Goal: Task Accomplishment & Management: Manage account settings

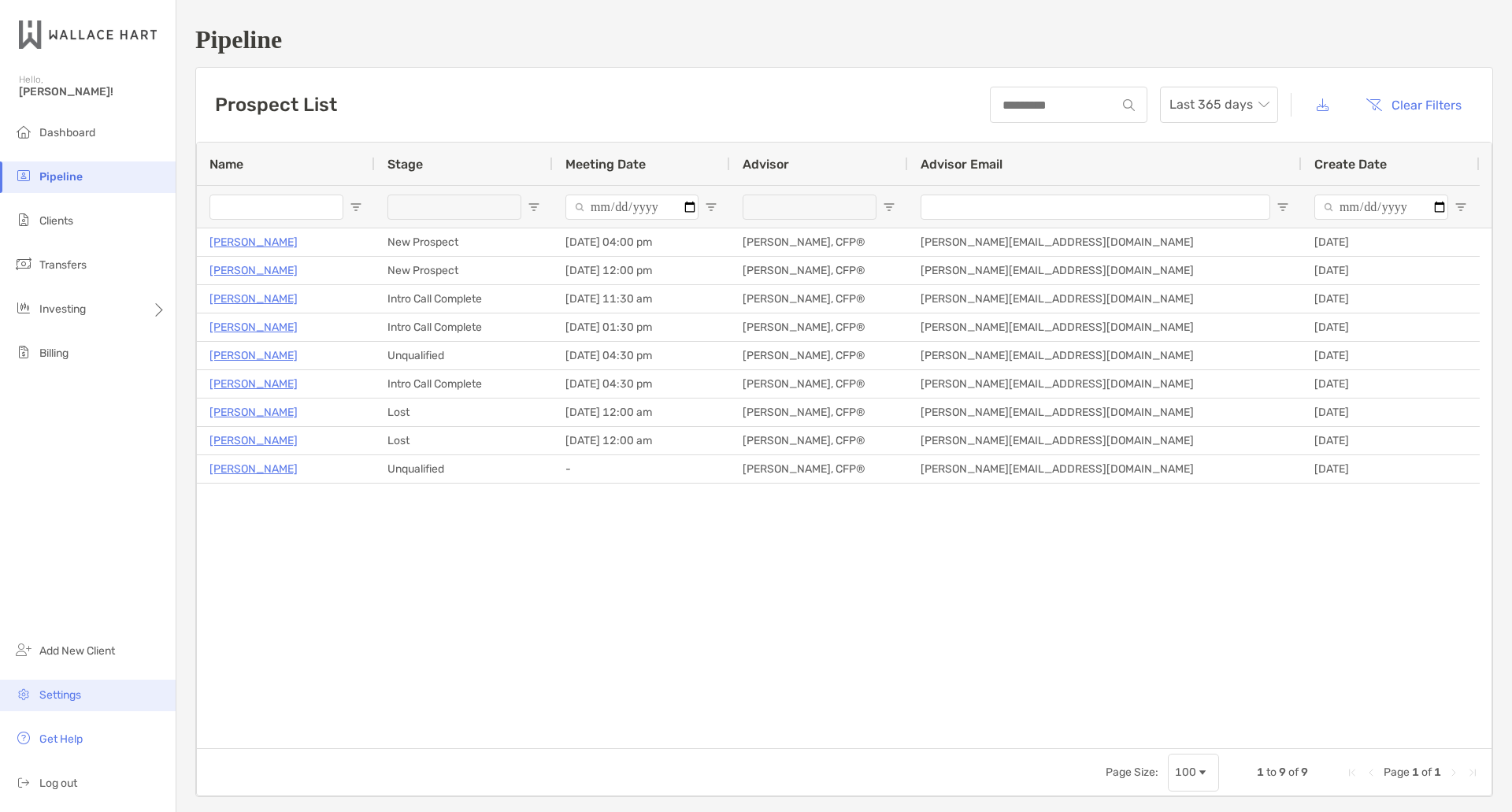
click at [72, 697] on span "Settings" at bounding box center [60, 695] width 41 height 14
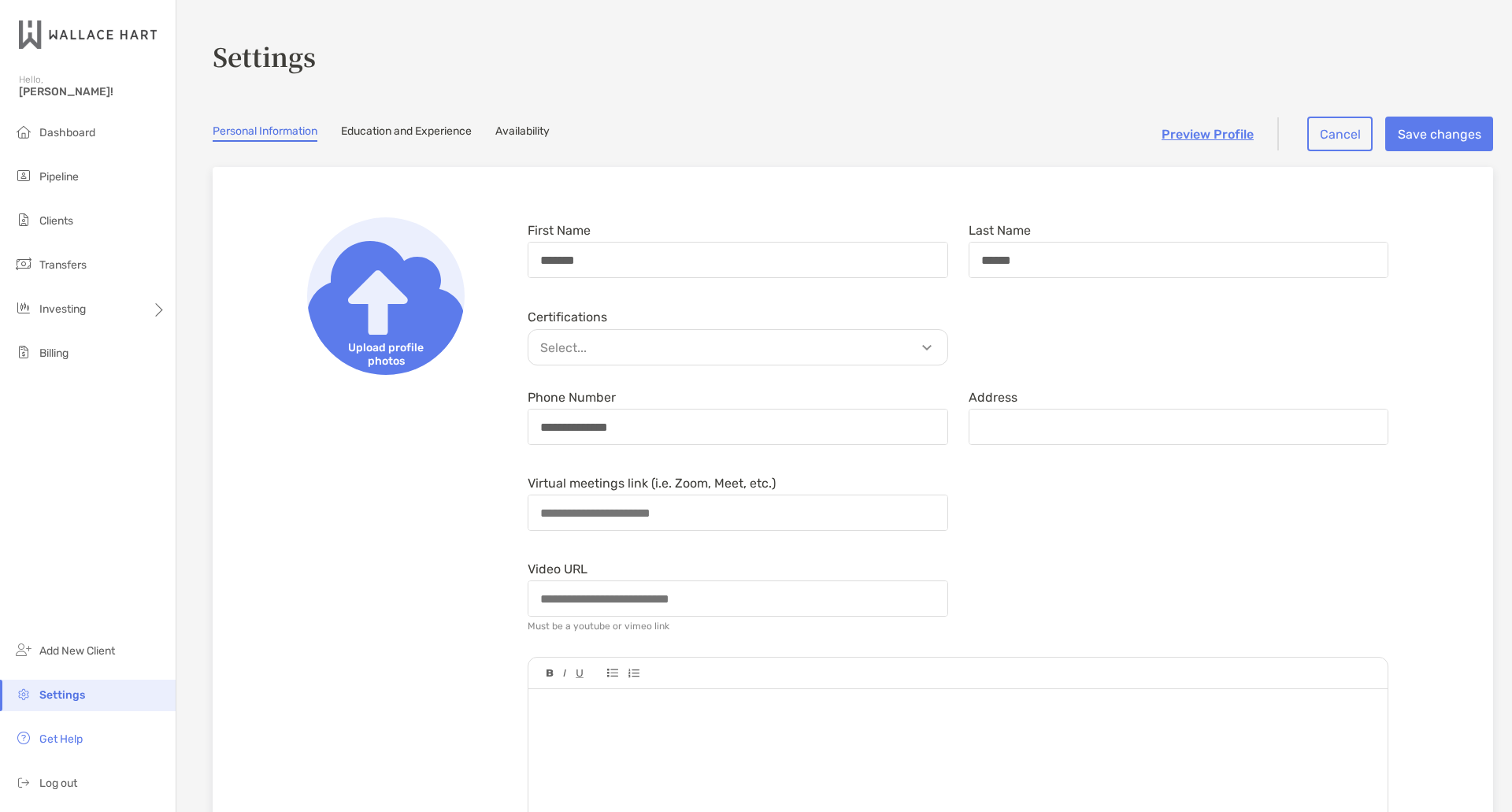
click at [927, 348] on p "Select..." at bounding box center [741, 347] width 419 height 19
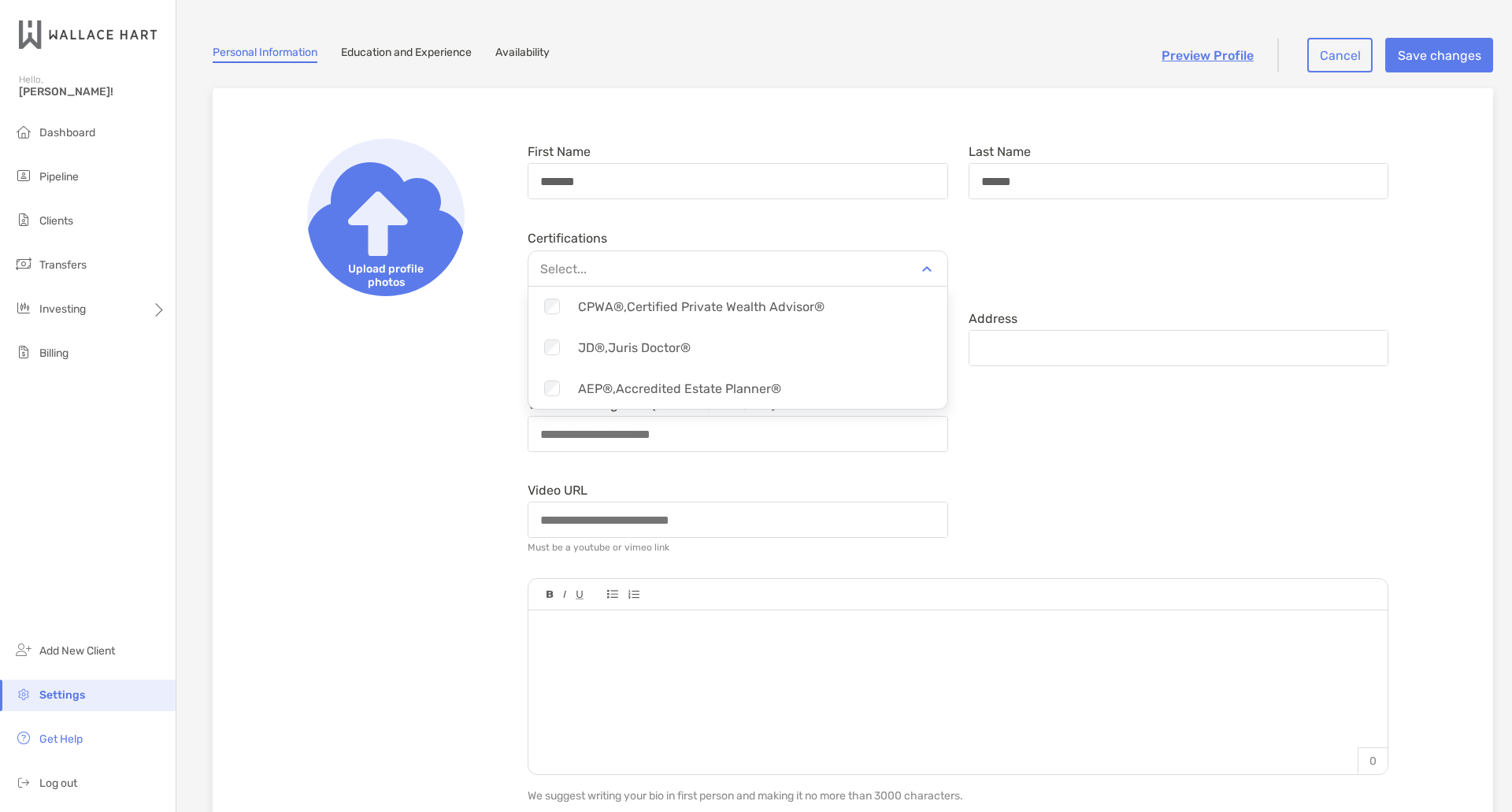
click at [1098, 254] on div "Certifications Select... Checkbox CFP®, Certified Financial Planner™ Checkbox C…" at bounding box center [958, 256] width 881 height 62
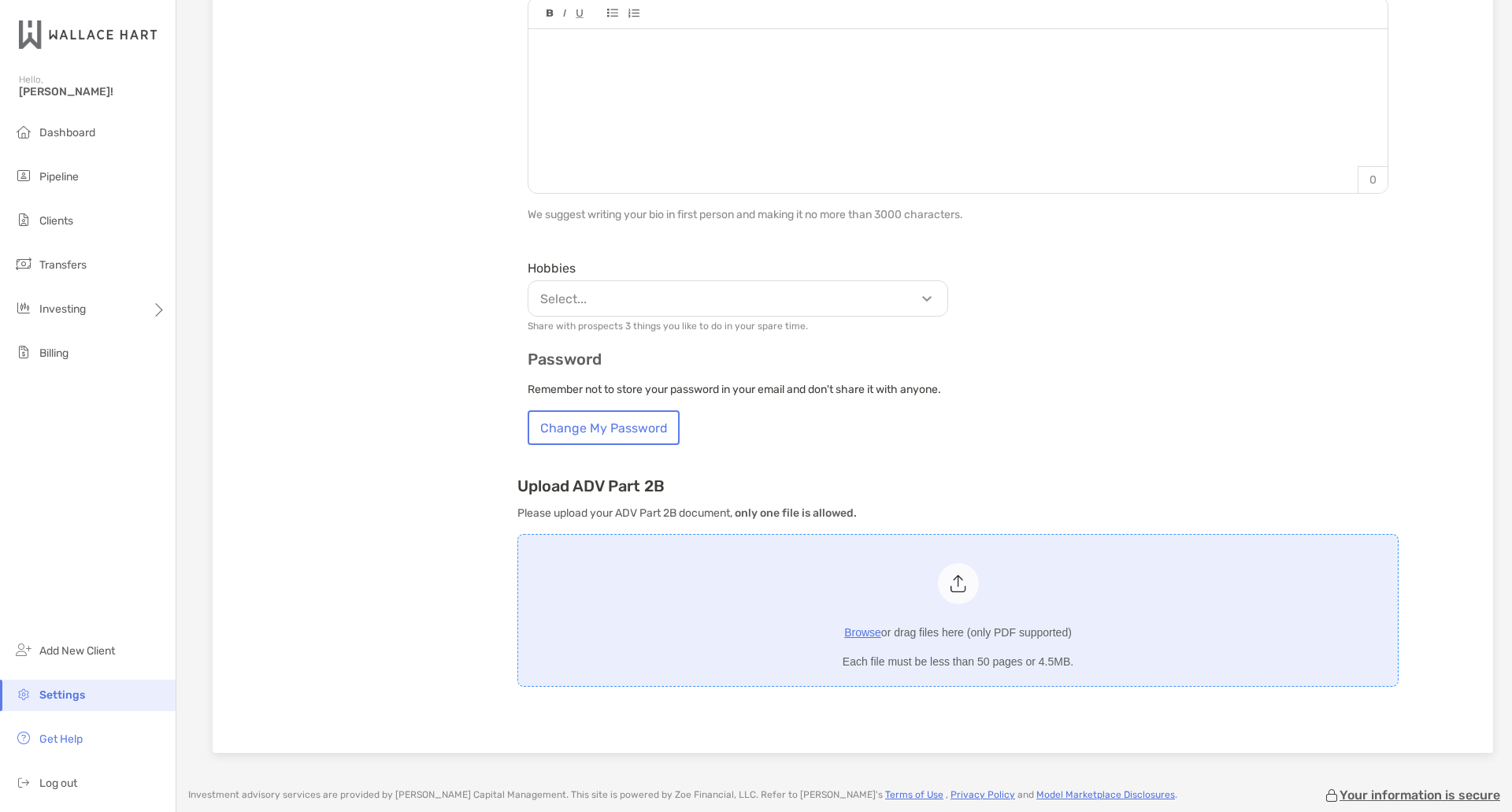
scroll to position [621, 0]
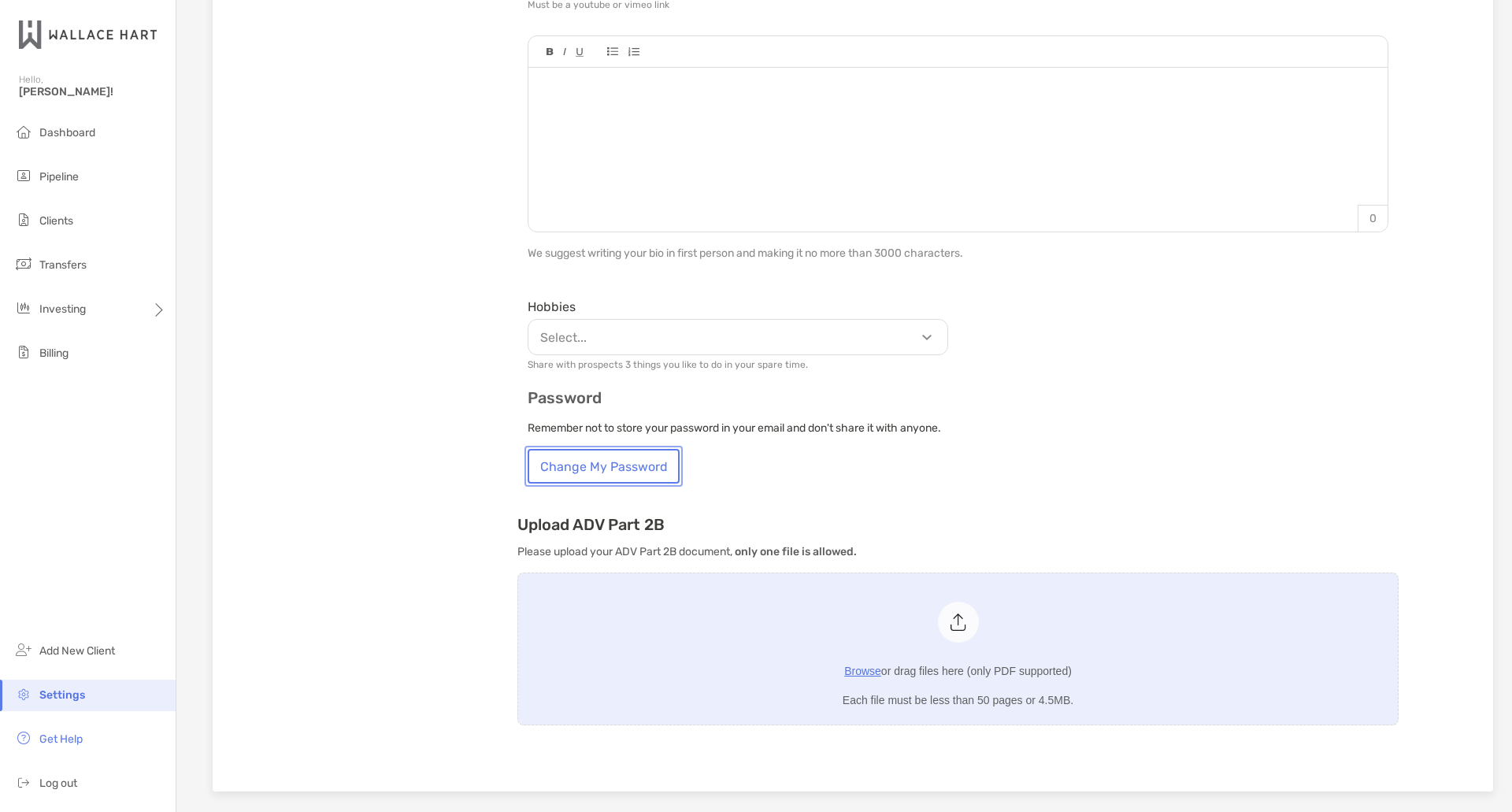
click at [606, 465] on button "Change My Password" at bounding box center [604, 466] width 152 height 35
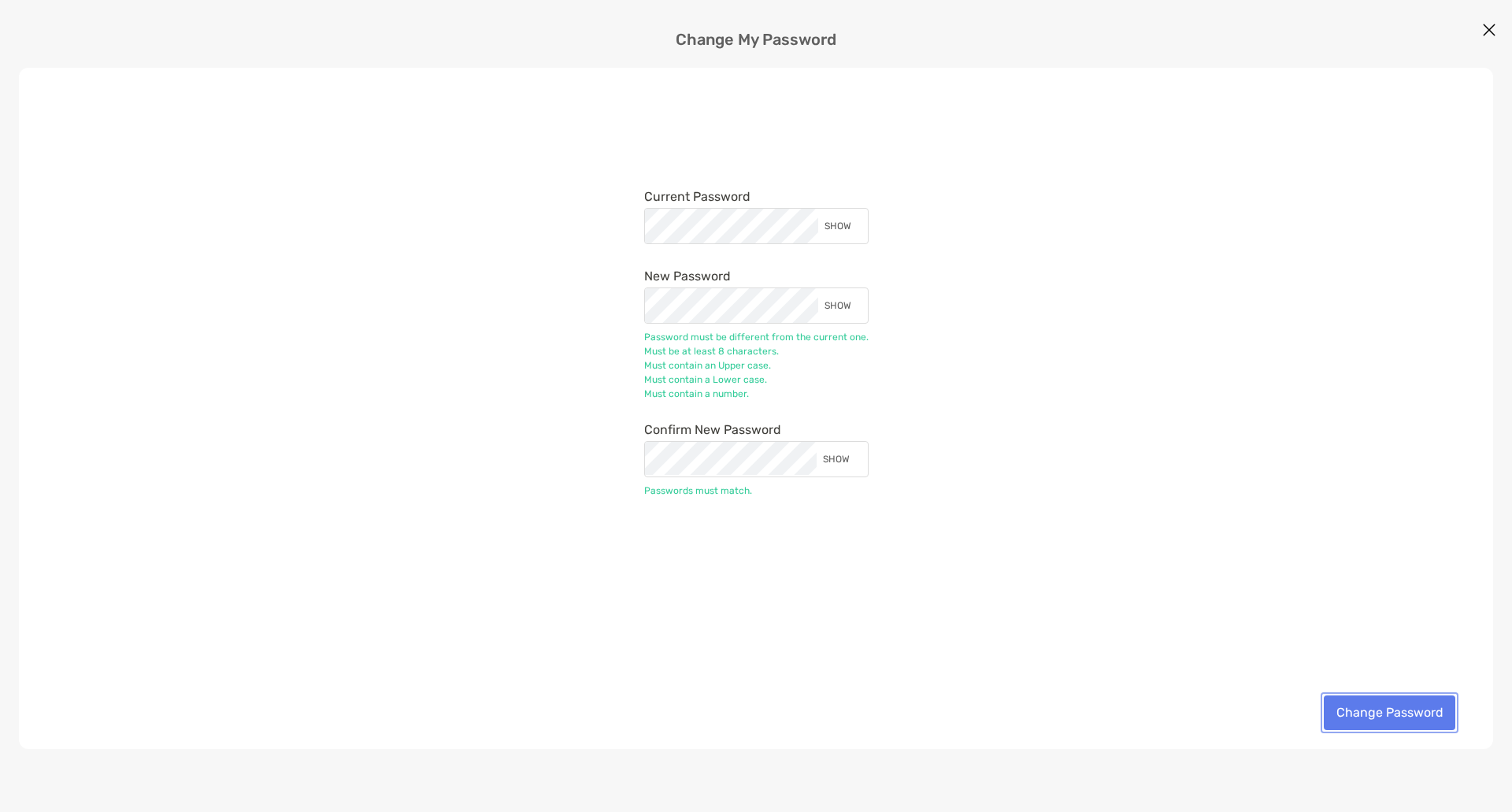
click at [1388, 714] on button "Change Password" at bounding box center [1389, 713] width 131 height 35
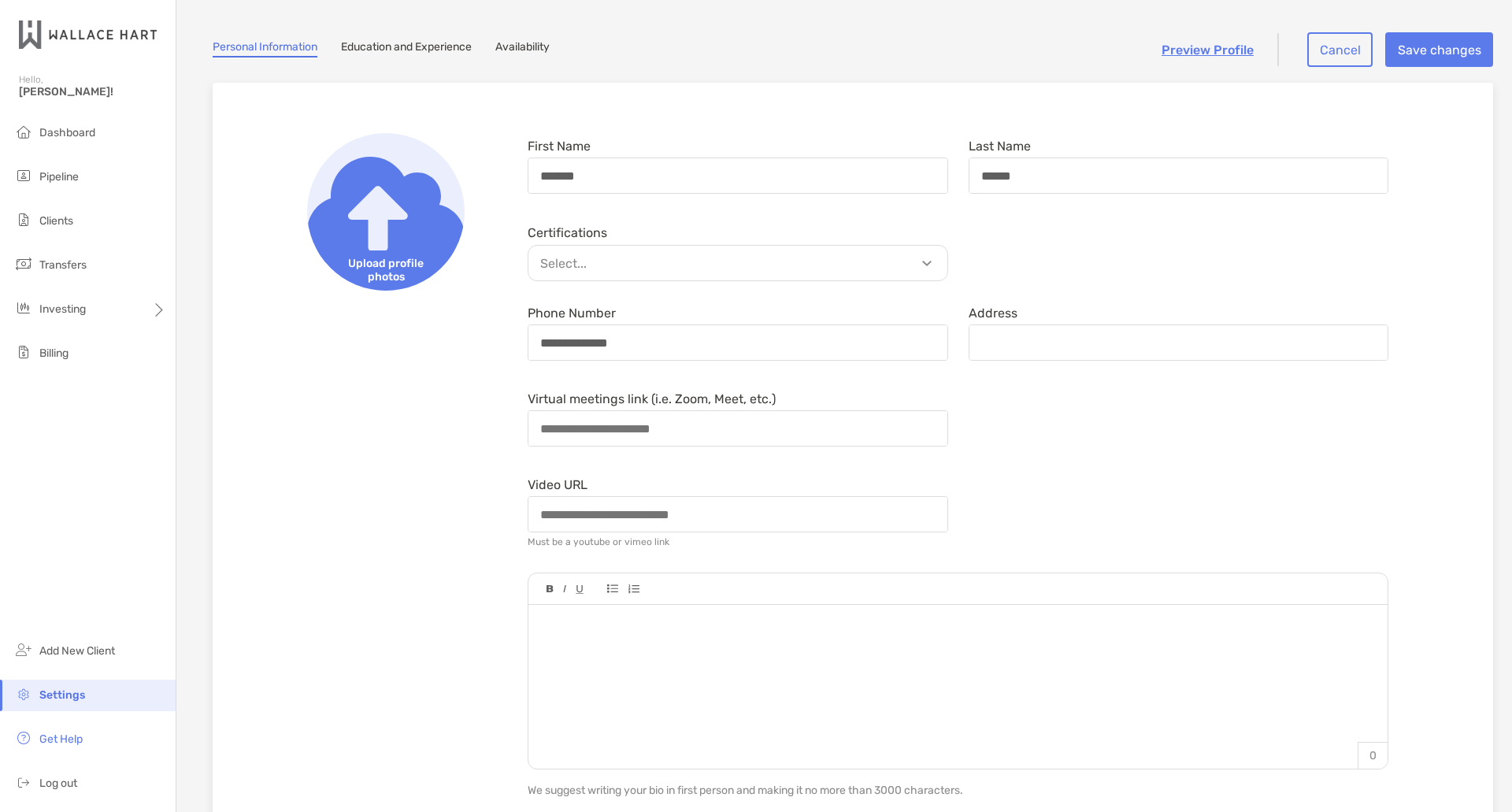
scroll to position [0, 0]
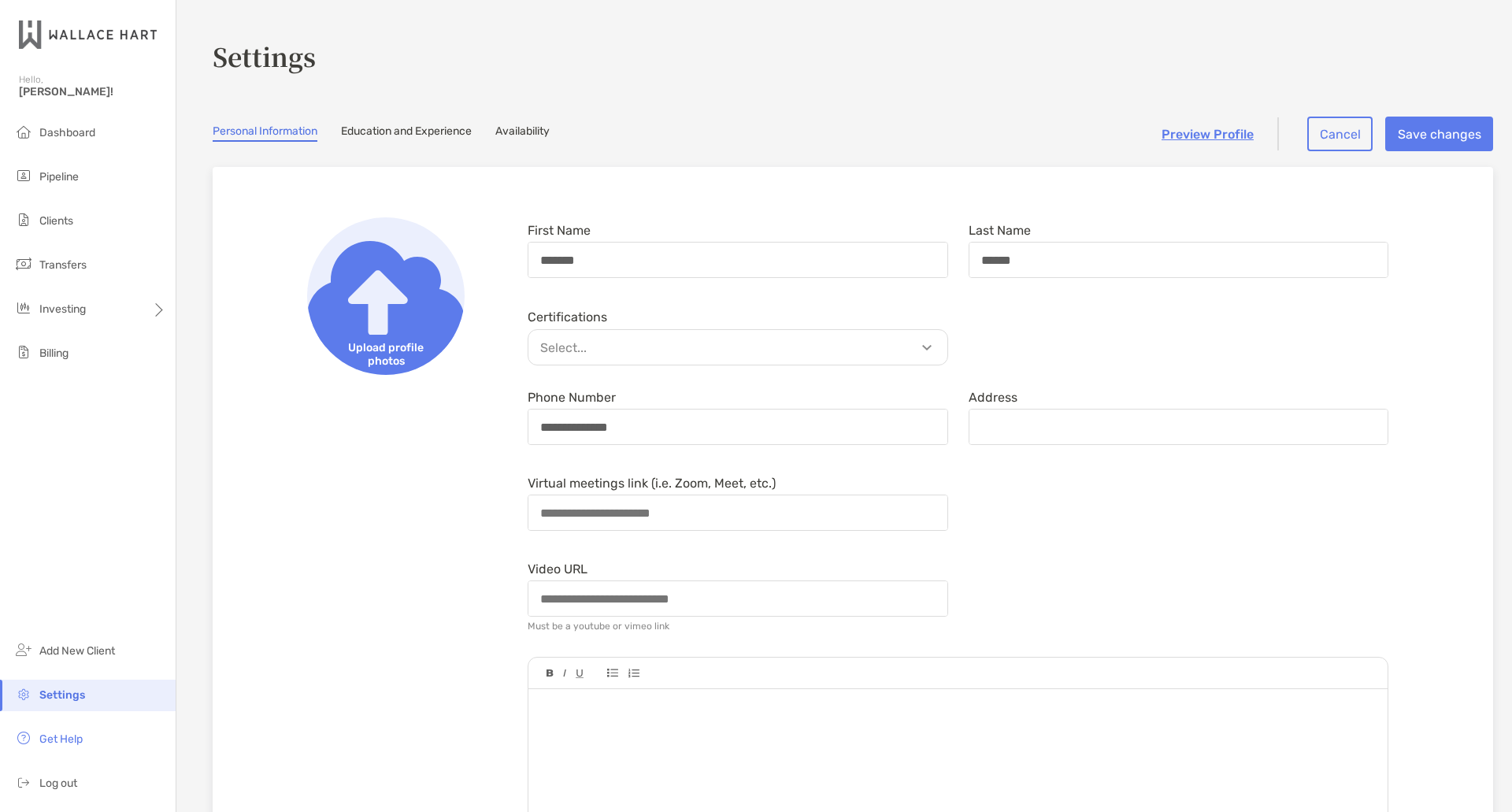
click at [442, 137] on link "Education and Experience" at bounding box center [406, 133] width 130 height 17
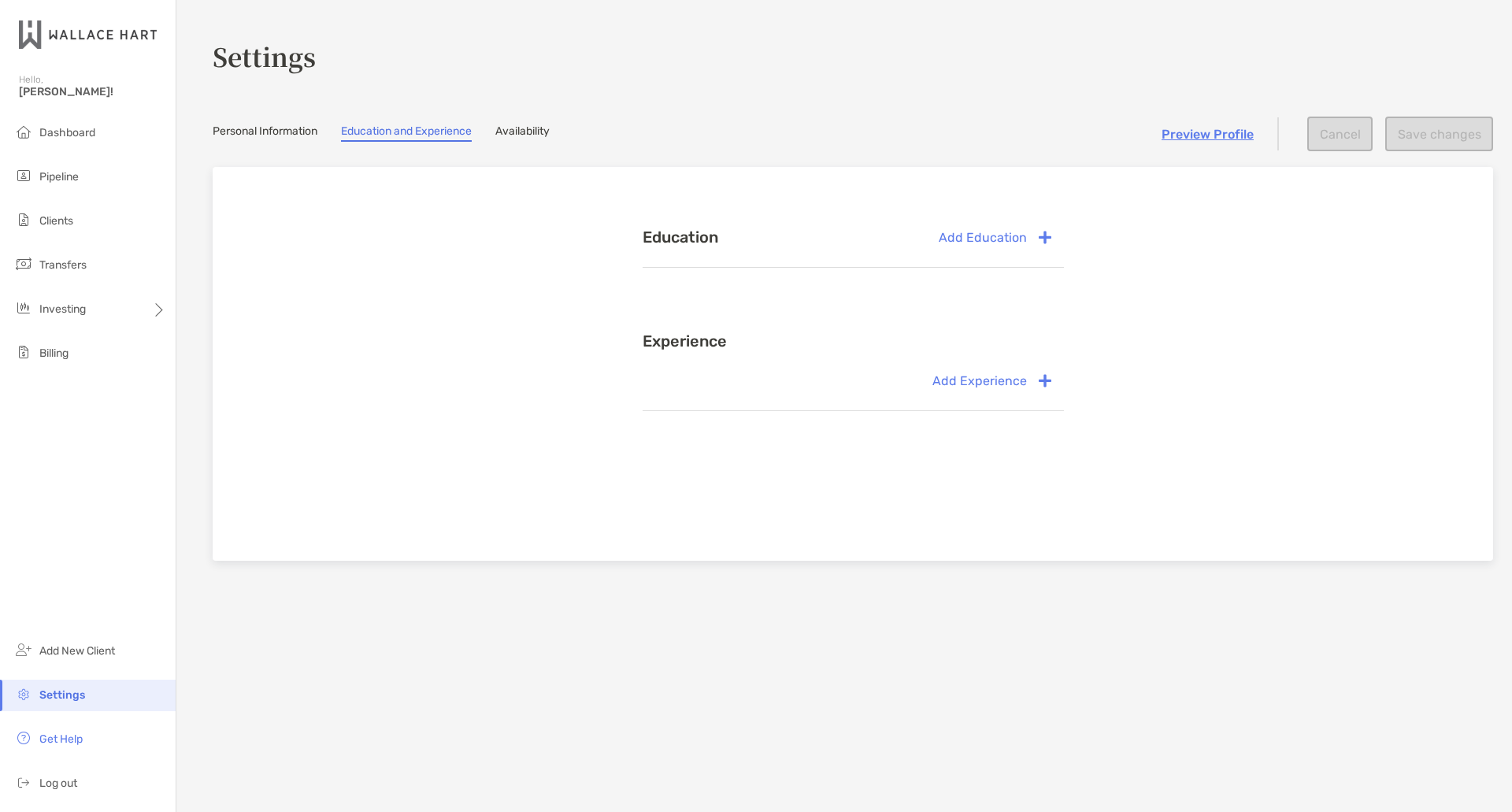
click at [550, 130] on link "Availability" at bounding box center [522, 133] width 54 height 17
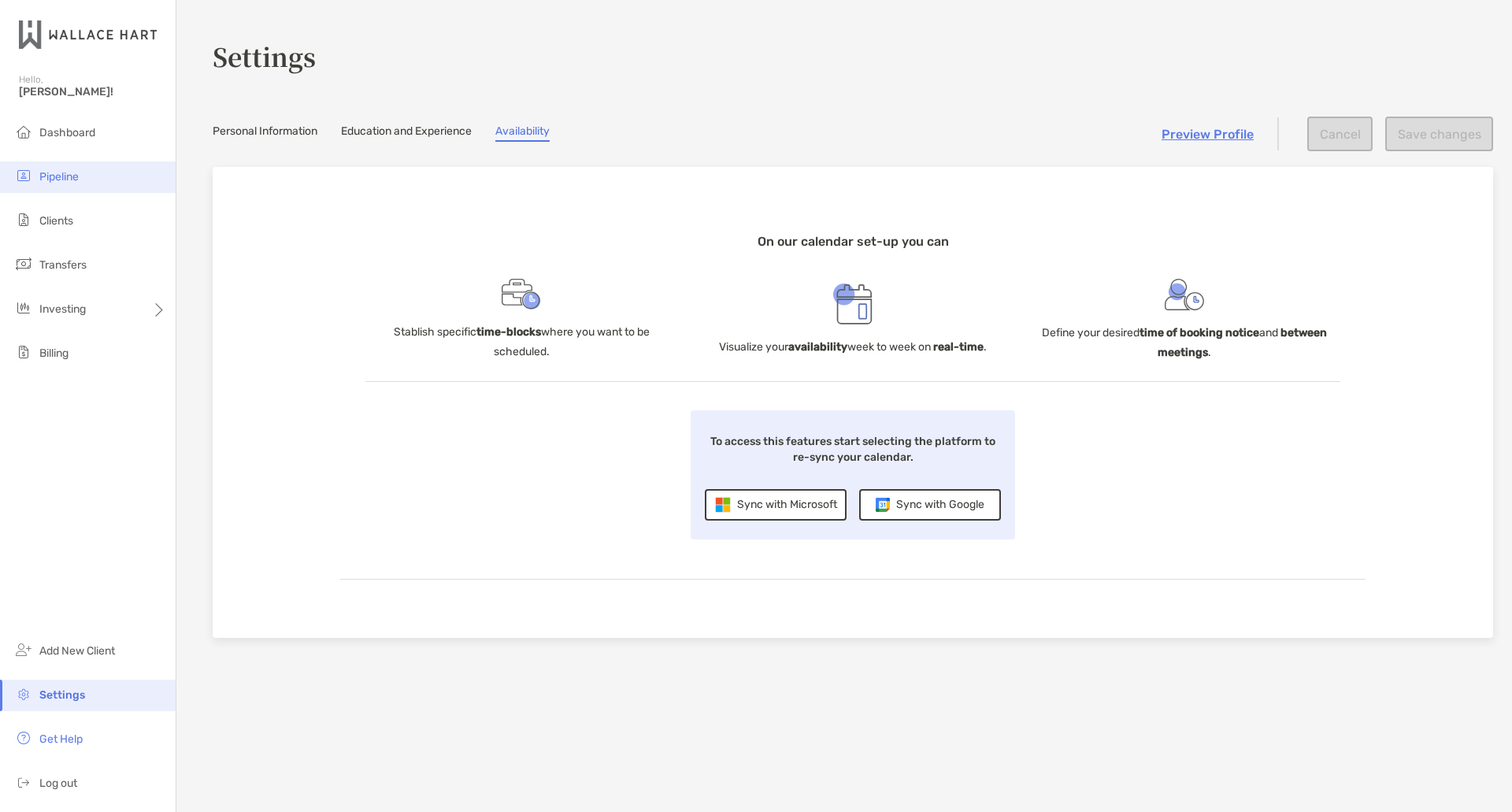
click at [73, 175] on span "Pipeline" at bounding box center [59, 176] width 39 height 14
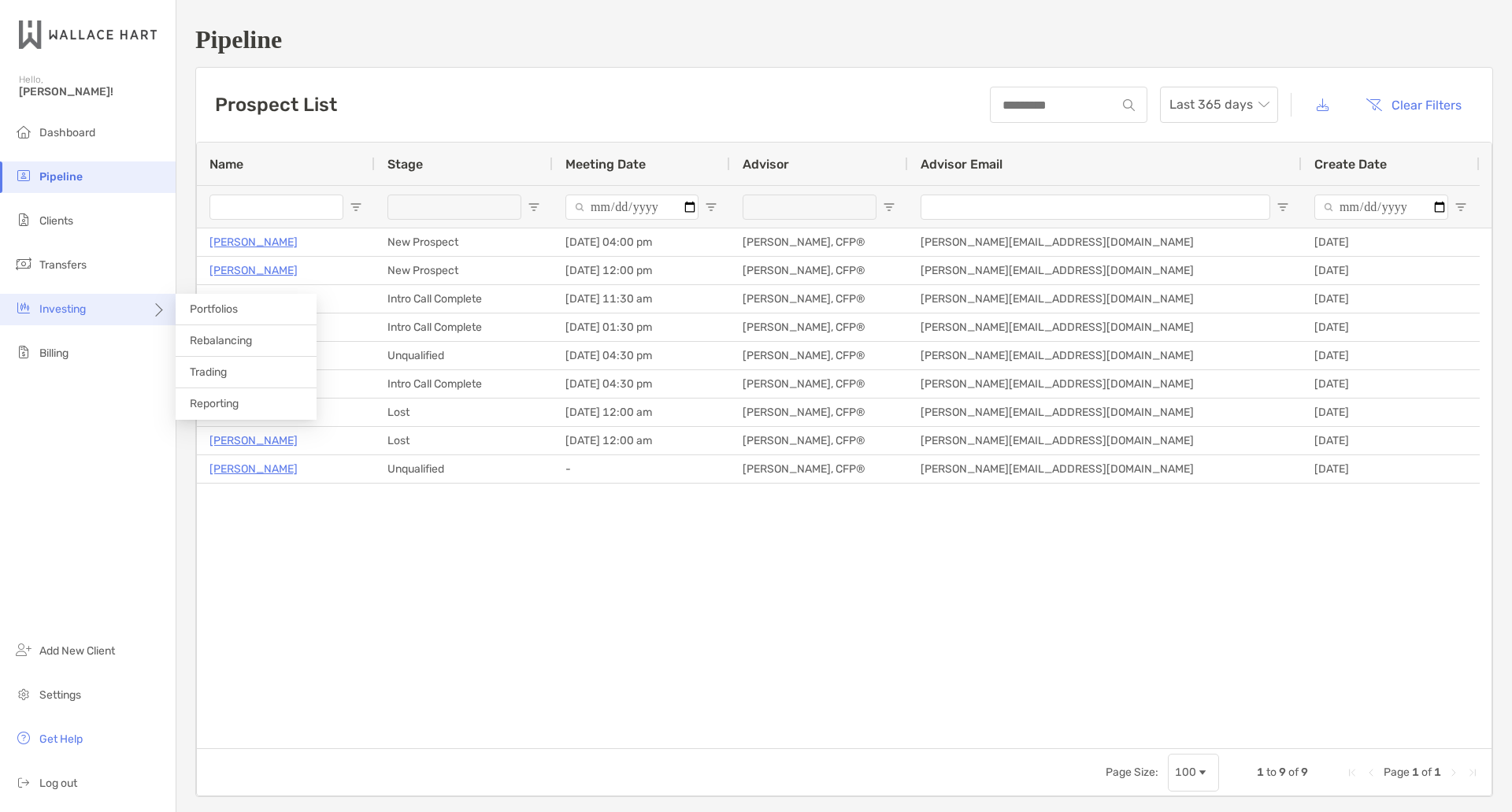
click at [65, 314] on span "Investing" at bounding box center [62, 309] width 47 height 14
click at [224, 322] on li "Portfolios" at bounding box center [246, 309] width 141 height 31
